Goal: Information Seeking & Learning: Learn about a topic

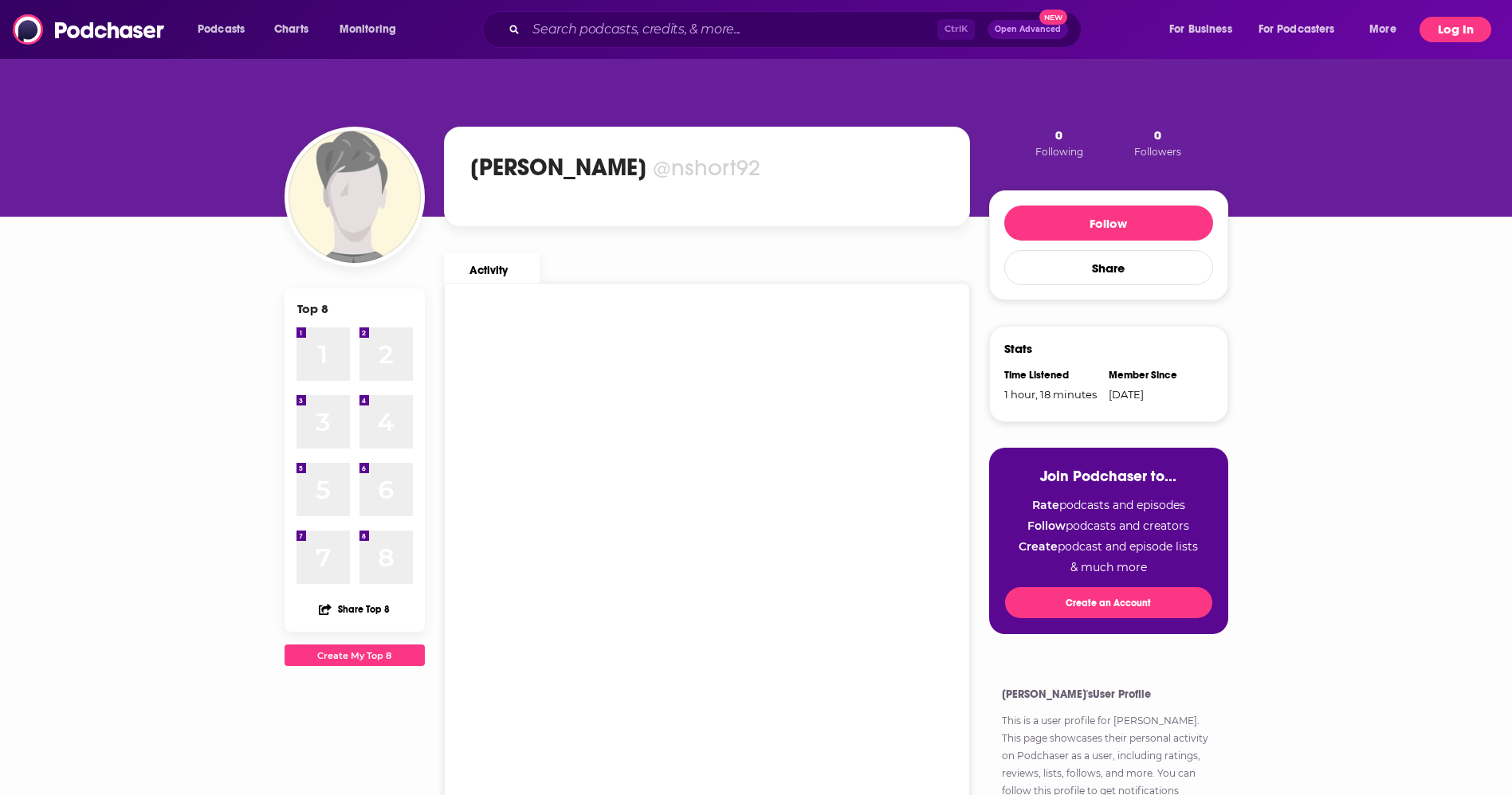
click at [1442, 36] on button "Log In" at bounding box center [1455, 29] width 72 height 26
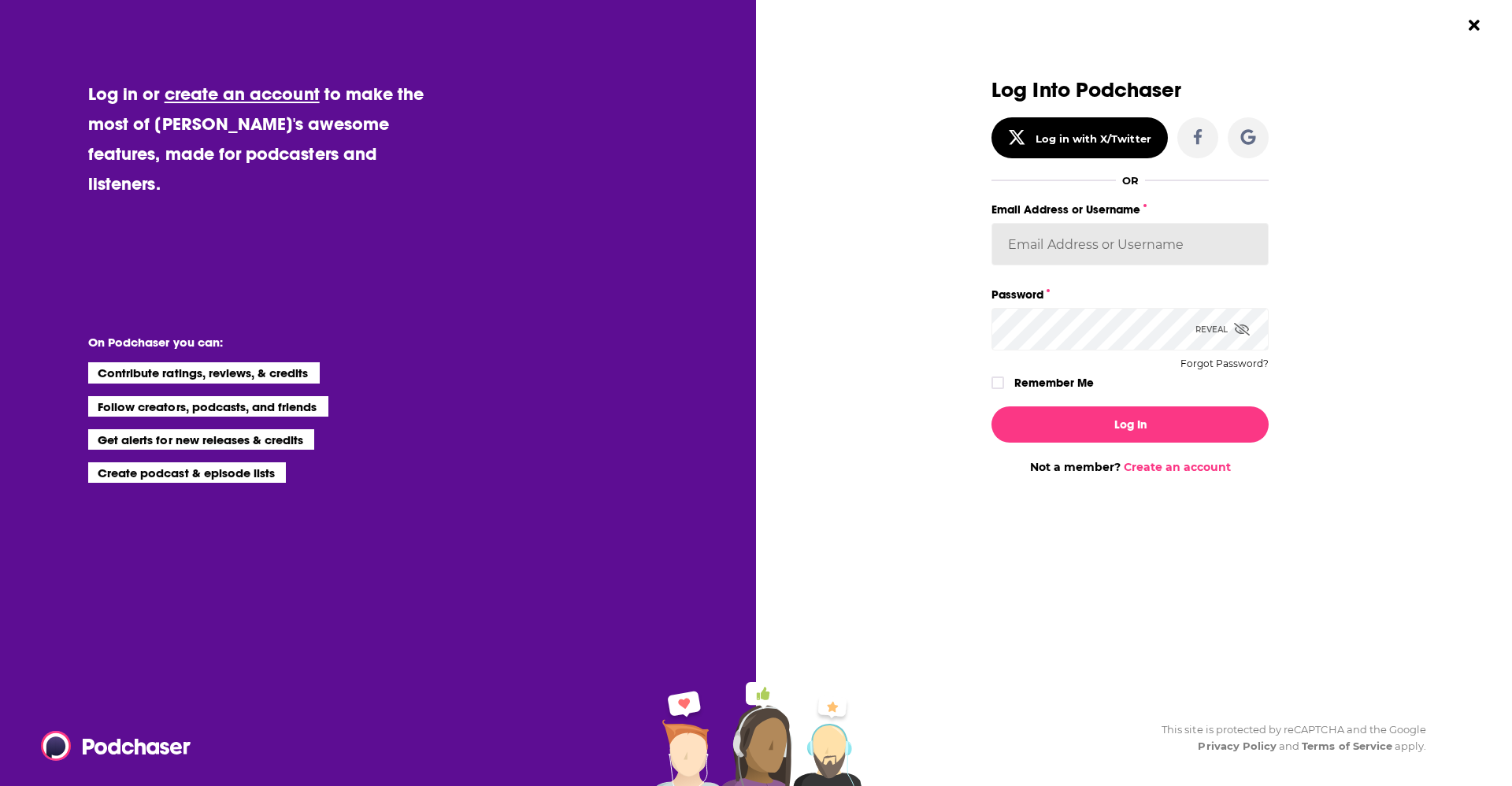
click at [1136, 230] on input "Email Address or Username" at bounding box center [1130, 243] width 277 height 43
type input "nshort92"
click at [992, 406] on button "Log In" at bounding box center [1130, 424] width 277 height 37
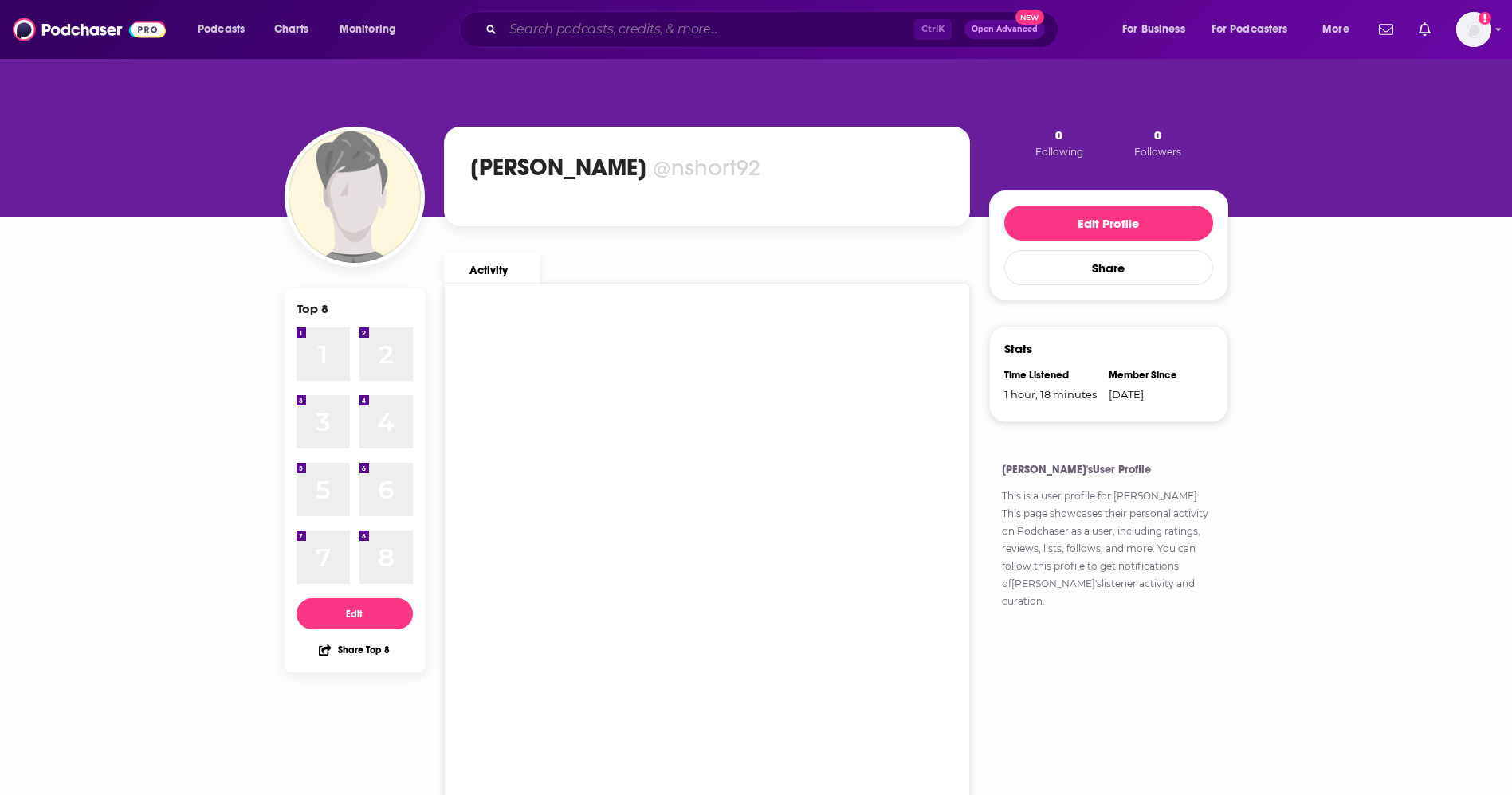
click at [847, 24] on input "Search podcasts, credits, & more..." at bounding box center [708, 29] width 411 height 26
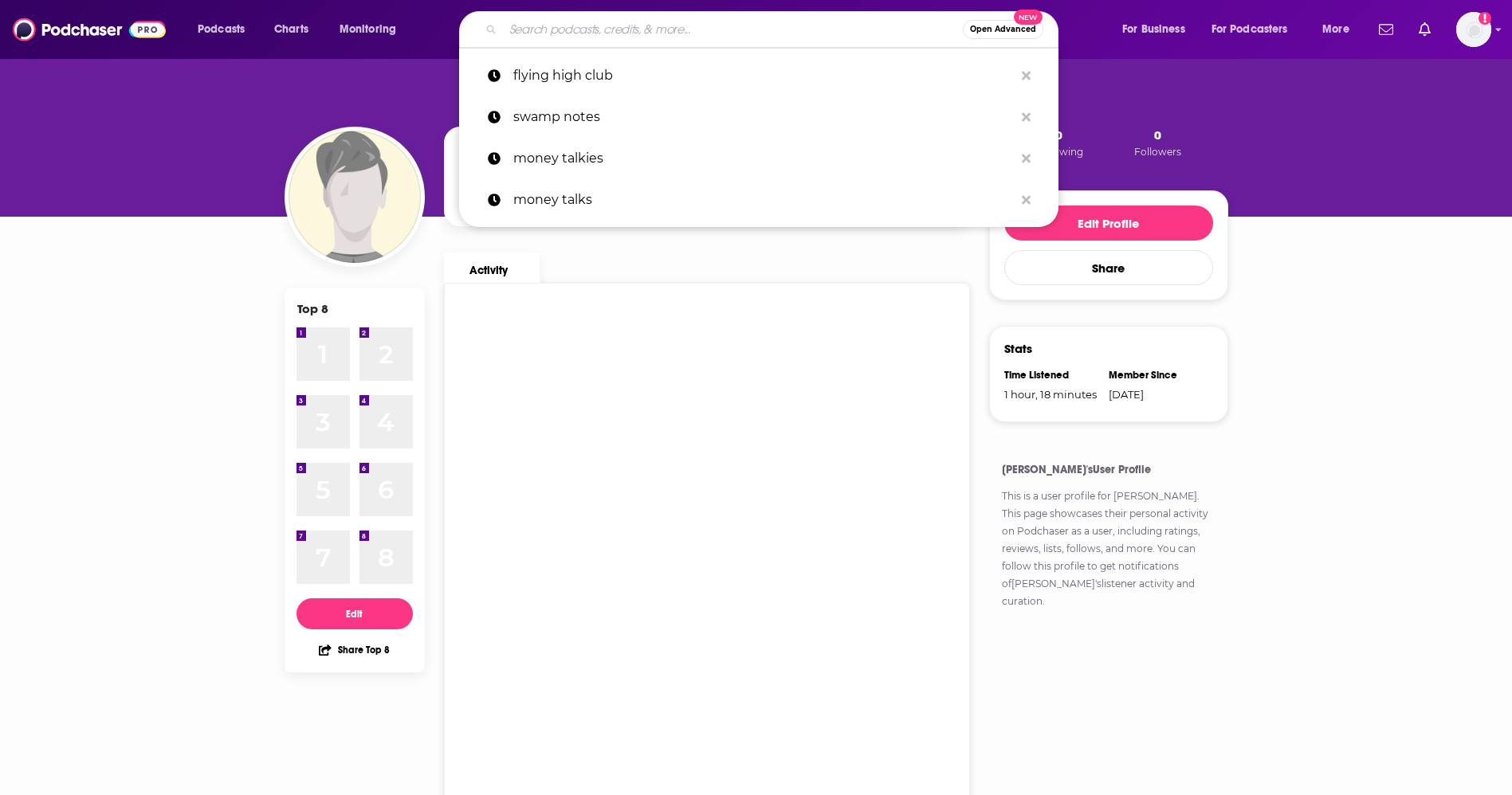
paste input "Entrepreneurs, Executives and Eccentrics"
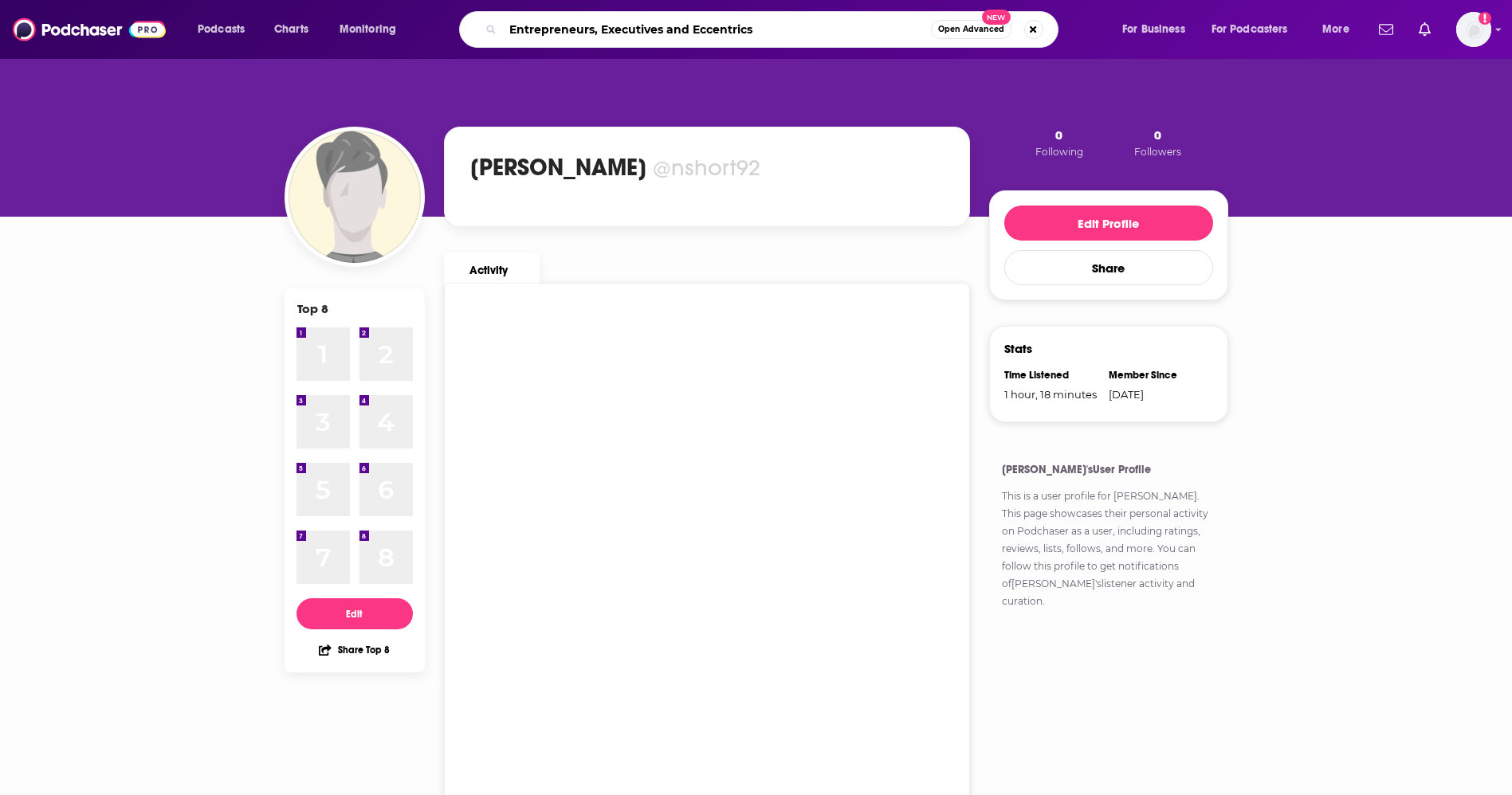
type input "Entrepreneurs, Executives and Eccentrics"
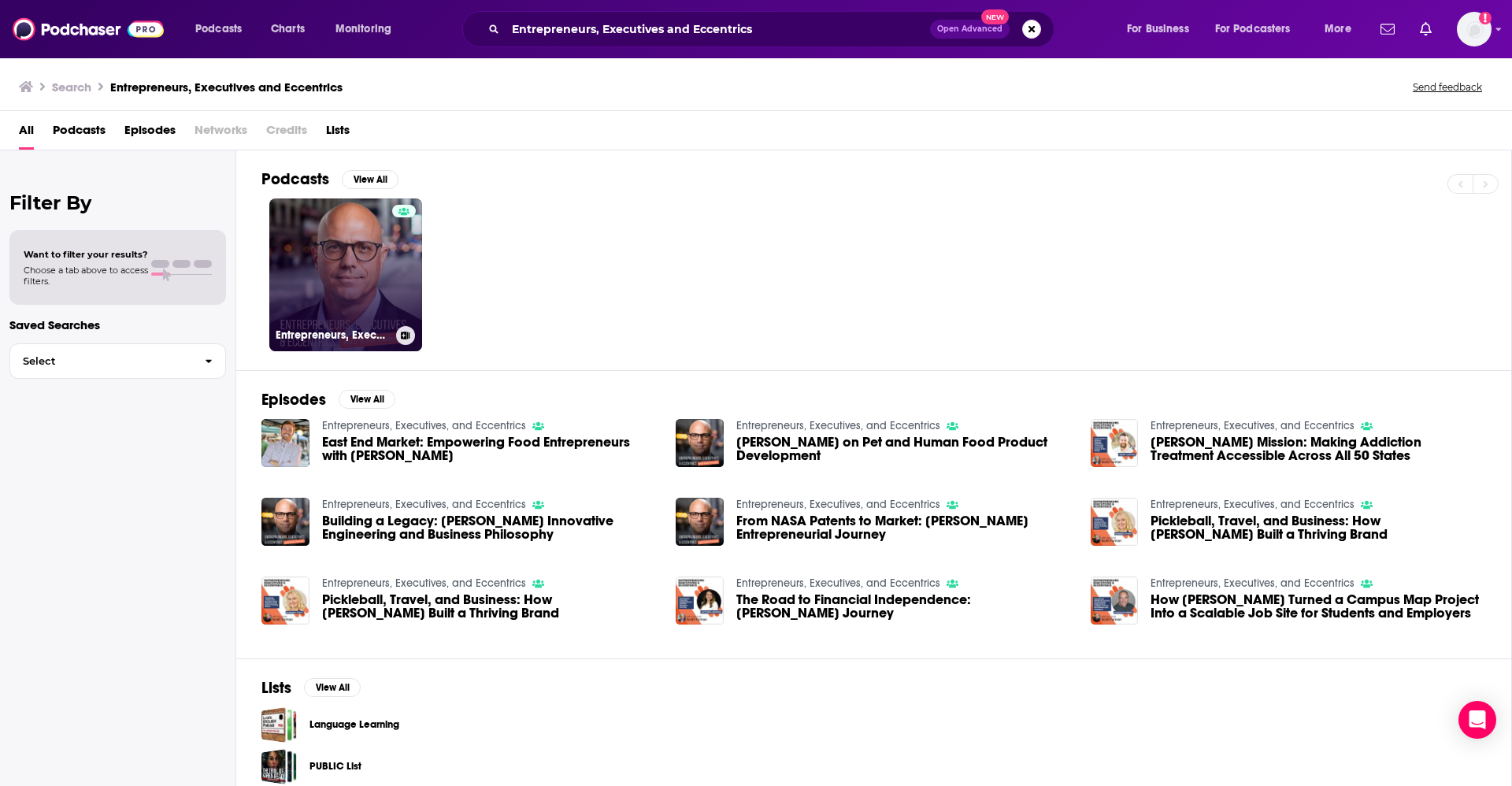
click at [378, 297] on link "Entrepreneurs, Executives, and Eccentrics" at bounding box center [346, 275] width 153 height 153
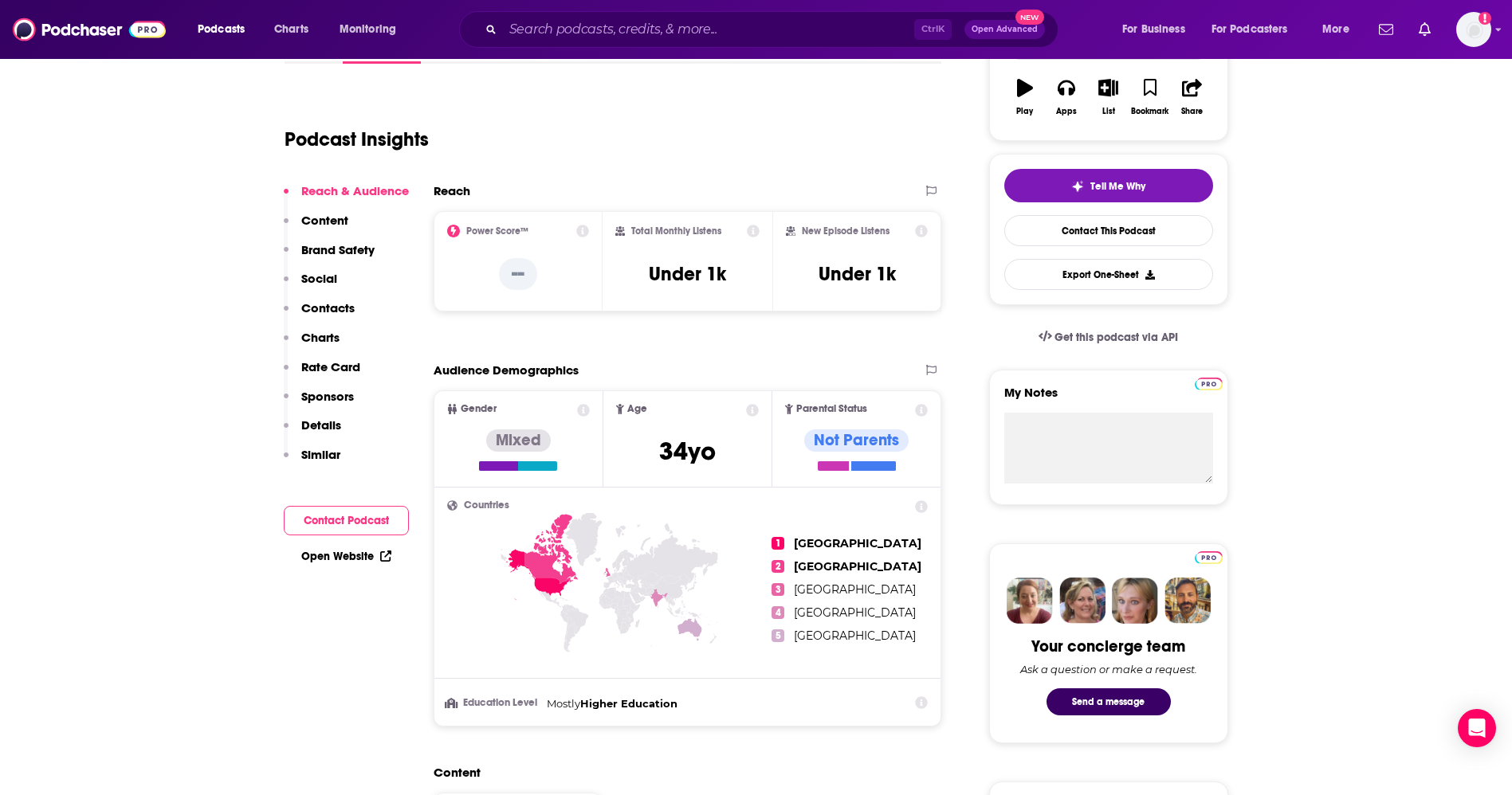
scroll to position [277, 0]
